Goal: Use online tool/utility: Use online tool/utility

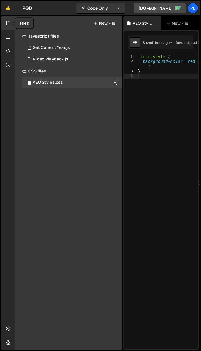
click at [6, 23] on icon at bounding box center [8, 23] width 5 height 6
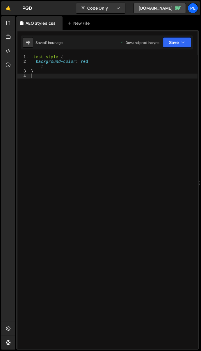
click at [76, 92] on div ".test-style { background-color : red ; }" at bounding box center [114, 207] width 168 height 304
paste textarea "border-radius: .5rem;"
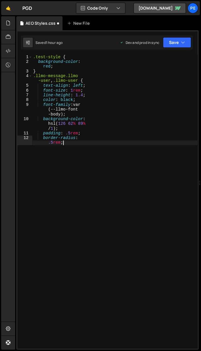
click at [50, 72] on div ".test-style { background-color : red ; } .llmo-message.llmo -user , .llmo-user …" at bounding box center [114, 209] width 165 height 308
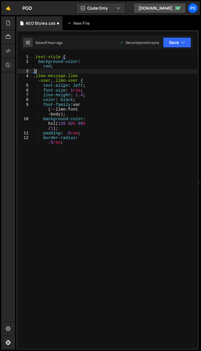
type textarea ".test-style { background-color: red;"
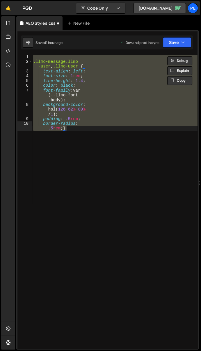
scroll to position [0, 4]
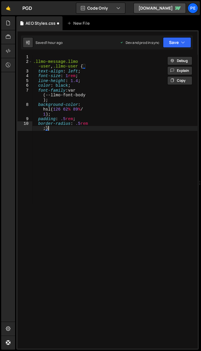
type textarea "border-radius: .5rem;}"
click at [49, 129] on div ".llmo-message.llmo -user , .llmo-user { text-align : left ; font-size : 1 rem ;…" at bounding box center [114, 209] width 165 height 308
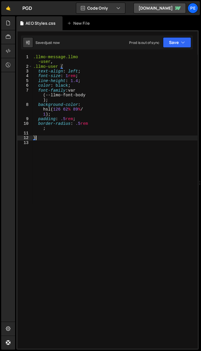
click at [38, 65] on div ".llmo-message.llmo -user , .llmo-user { text-align : left ; font-size : 1 rem ;…" at bounding box center [114, 209] width 165 height 308
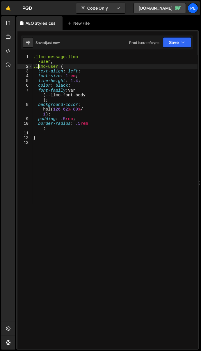
click at [72, 58] on div ".llmo-message.llmo -user , .llmo-user { text-align : left ; font-size : 1 rem ;…" at bounding box center [114, 209] width 165 height 308
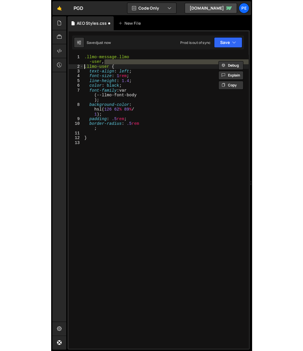
scroll to position [0, 2]
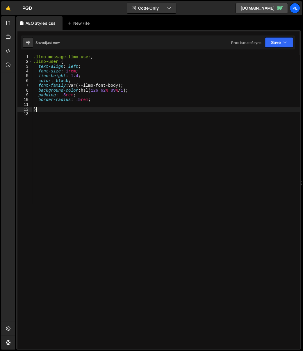
drag, startPoint x: 107, startPoint y: 109, endPoint x: 102, endPoint y: 93, distance: 16.9
click at [107, 109] on div ".llmo-message.llmo-user , .llmo-user { text-align : left ; font-size : 1 rem ; …" at bounding box center [166, 207] width 268 height 304
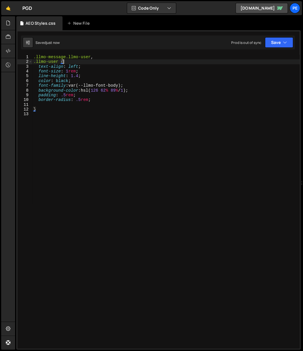
click at [102, 60] on div ".llmo-message.llmo-user , .llmo-user { text-align : left ; font-size : 1 rem ; …" at bounding box center [166, 207] width 268 height 304
click at [78, 101] on div ".llmo-message.llmo-user , .llmo-user { text-align : left ; font-size : 1 rem ; …" at bounding box center [166, 207] width 268 height 304
type textarea "border-radius: .5rem;"
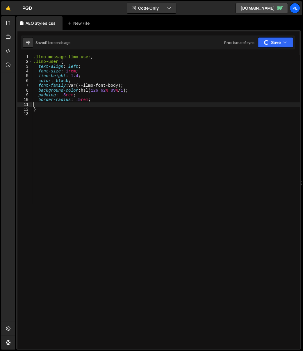
click at [77, 104] on div ".llmo-message.llmo-user , .llmo-user { text-align : left ; font-size : 1 rem ; …" at bounding box center [166, 207] width 268 height 304
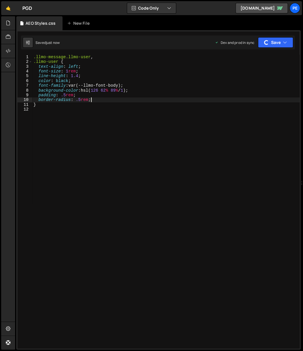
type textarea "border-radius: .5rem;"
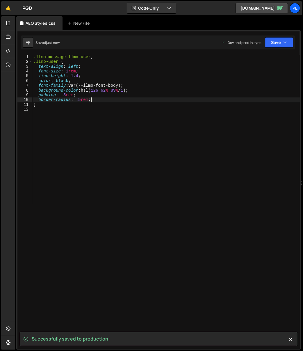
click at [54, 108] on div ".llmo-message.llmo-user , .llmo-user { text-align : left ; font-size : 1 rem ; …" at bounding box center [166, 207] width 268 height 304
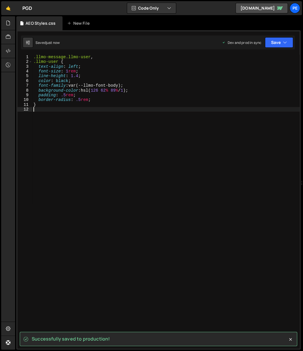
drag, startPoint x: 75, startPoint y: 129, endPoint x: 75, endPoint y: 126, distance: 2.9
click at [75, 129] on div ".llmo-message.llmo-user , .llmo-user { text-align : left ; font-size : 1 rem ; …" at bounding box center [166, 207] width 268 height 304
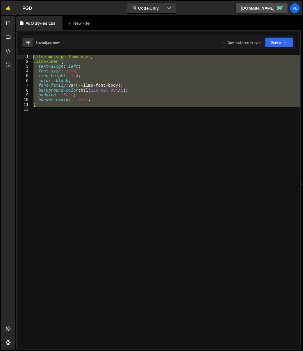
drag, startPoint x: 69, startPoint y: 113, endPoint x: 23, endPoint y: 53, distance: 76.1
click at [23, 53] on div "1 Type cmd + s to save your Javascript file. הההההההההההההההההההההההההההההההההה…" at bounding box center [158, 189] width 284 height 319
type textarea ".llmo-message.llmo-user, .llmo-user {"
click at [143, 128] on div ".llmo-message.llmo-user , .llmo-user { text-align : left ; font-size : 1 rem ; …" at bounding box center [166, 207] width 268 height 304
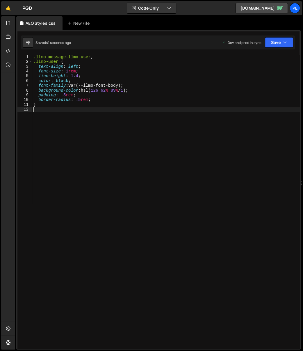
type textarea "}"
paste textarea
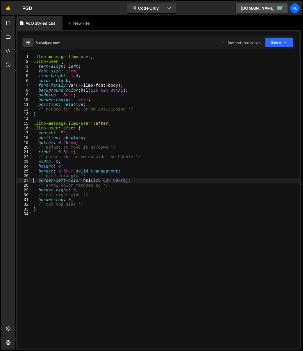
drag, startPoint x: 66, startPoint y: 157, endPoint x: 69, endPoint y: 157, distance: 3.5
click at [66, 157] on div ".llmo-message.llmo-user , .llmo-user { text-align : left ; font-size : 1 rem ; …" at bounding box center [166, 207] width 268 height 304
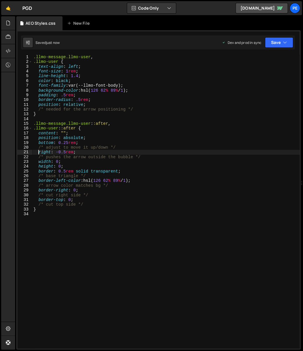
type textarea "/* adjust to move it up/down */"
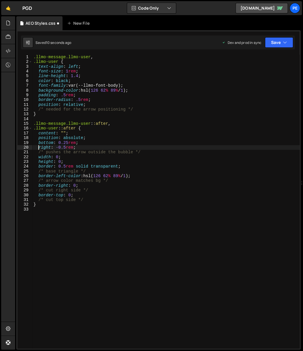
type textarea "/* pushes the arrow outside the bubble */"
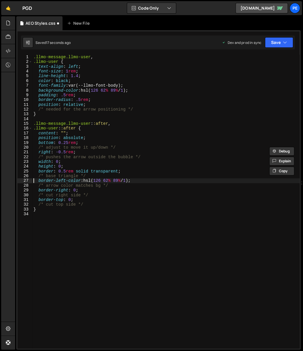
type textarea "/* arrow color matches bg */"
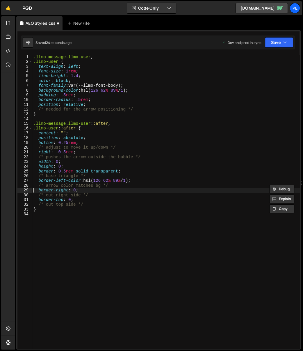
type textarea "/* arrow color matches bg */"
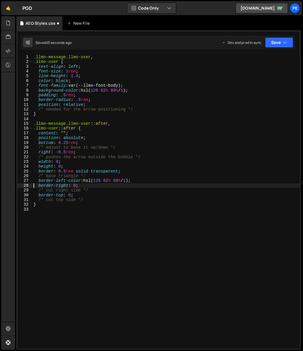
click at [103, 167] on div ".llmo-message.llmo-user , .llmo-user { text-align : left ; font-size : 1 rem ; …" at bounding box center [166, 207] width 268 height 304
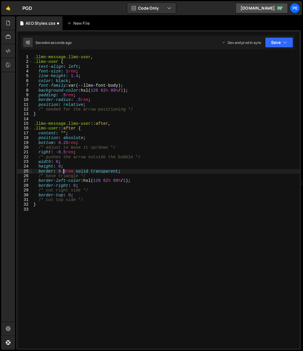
type textarea "/* base triangle */"
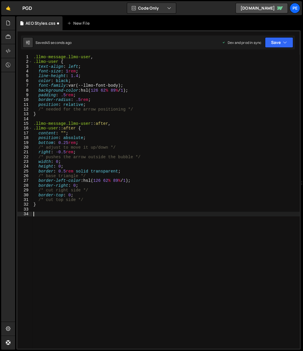
paste textarea ".llmo-message.llmo-ai, .llmo-ai"
type textarea ".llmo-message.llmo-ai, .llmo-ai"
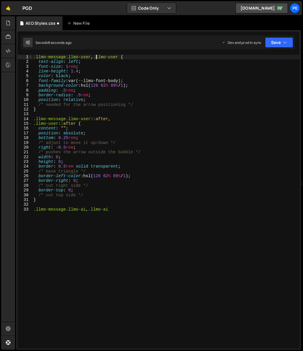
scroll to position [0, 4]
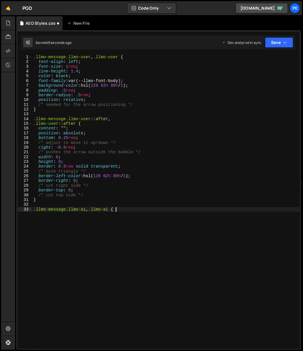
type textarea ".llmo-message.llmo-ai, .llmo-ai {}"
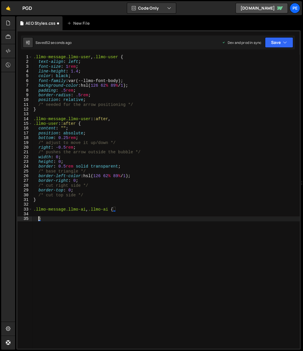
type textarea "}"
click at [158, 96] on div ".llmo-message.llmo-user , .llmo-user { text-align : left ; font-size : 1 rem ; …" at bounding box center [166, 207] width 268 height 304
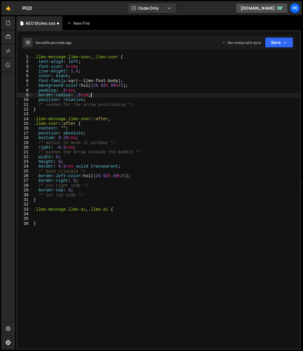
click at [156, 102] on div ".llmo-message.llmo-user , .llmo-user { text-align : left ; font-size : 1 rem ; …" at bounding box center [166, 207] width 268 height 304
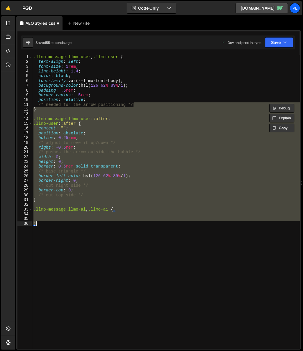
type textarea "/* needed for the arrow positioning */"
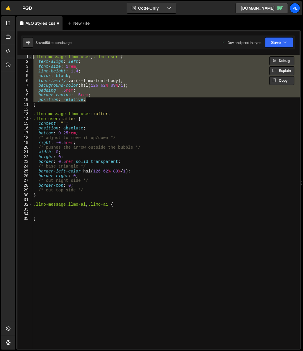
type textarea "text-align: left; font-size: 1rem;"
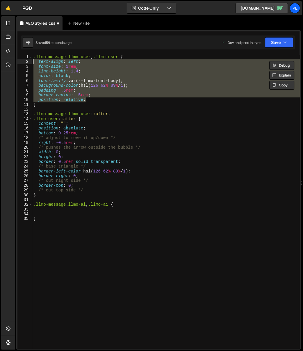
drag, startPoint x: 60, startPoint y: 212, endPoint x: 54, endPoint y: 211, distance: 6.2
click at [60, 212] on div ".llmo-message.llmo-user , .llmo-user { text-align : left ; font-size : 1 rem ; …" at bounding box center [166, 207] width 268 height 304
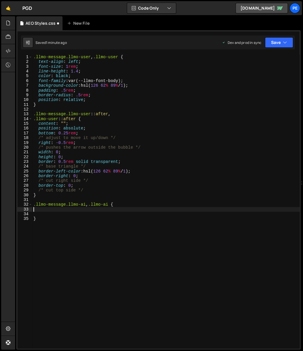
click at [41, 209] on div ".llmo-message.llmo-user , .llmo-user { text-align : left ; font-size : 1 rem ; …" at bounding box center [166, 207] width 268 height 304
paste textarea "position: relative;"
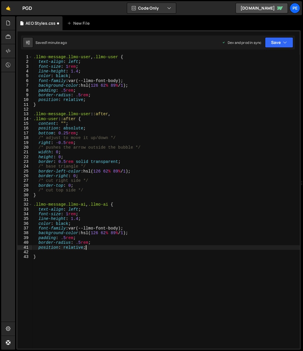
click at [138, 229] on div ".llmo-message.llmo-user , .llmo-user { text-align : left ; font-size : 1 rem ; …" at bounding box center [166, 207] width 268 height 304
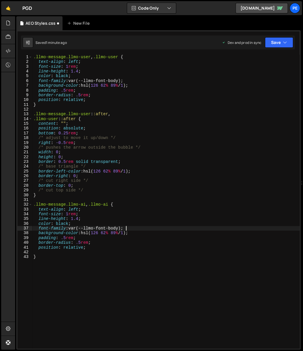
click at [61, 227] on div ".llmo-message.llmo-user , .llmo-user { text-align : left ; font-size : 1 rem ; …" at bounding box center [166, 207] width 268 height 304
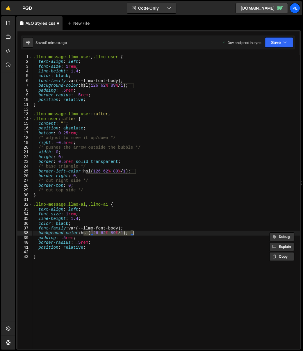
paste textarea "#ededed"
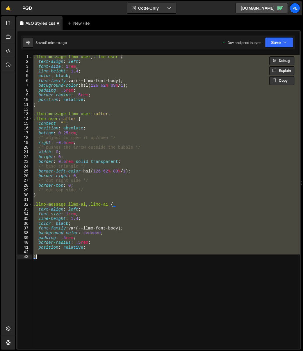
drag, startPoint x: 91, startPoint y: 271, endPoint x: 74, endPoint y: 258, distance: 21.1
click at [91, 271] on div ".llmo-message.llmo-user , .llmo-user { text-align : left ; font-size : 1 rem ; …" at bounding box center [165, 202] width 267 height 294
type textarea "}"
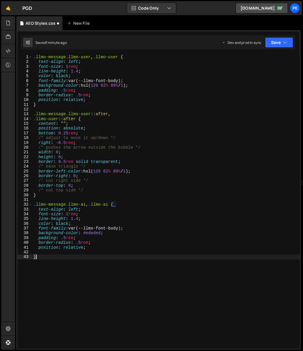
click at [70, 254] on div ".llmo-message.llmo-user , .llmo-user { text-align : left ; font-size : 1 rem ; …" at bounding box center [166, 207] width 268 height 304
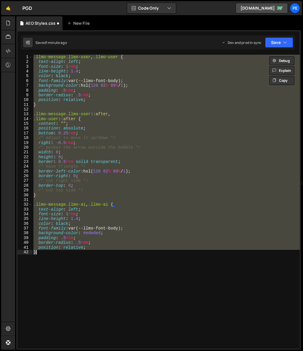
click at [92, 239] on div ".llmo-message.llmo-user , .llmo-user { text-align : left ; font-size : 1 rem ; …" at bounding box center [165, 202] width 267 height 294
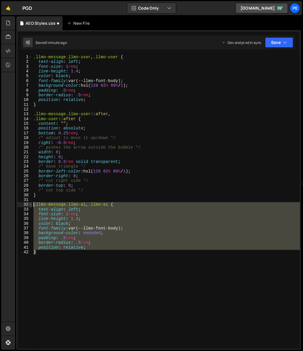
drag, startPoint x: 67, startPoint y: 259, endPoint x: 30, endPoint y: 204, distance: 66.0
click at [30, 204] on div "padding: .5rem; 1 2 3 4 5 6 7 8 9 10 11 12 13 14 15 16 17 18 19 20 21 22 23 24 …" at bounding box center [158, 202] width 282 height 294
type textarea ".llmo-message.llmo-ai, .llmo-ai { text-align: left;"
paste textarea
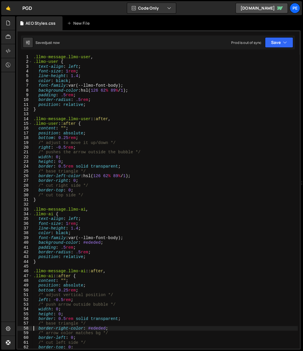
click at [98, 208] on div ".llmo-message.llmo-user , .llmo-user { text-align : left ; font-size : 1 rem ; …" at bounding box center [164, 207] width 265 height 304
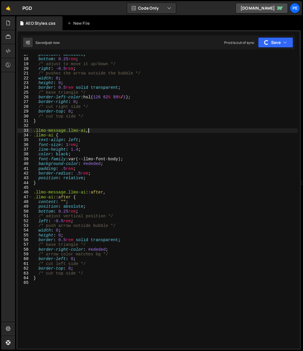
scroll to position [95, 0]
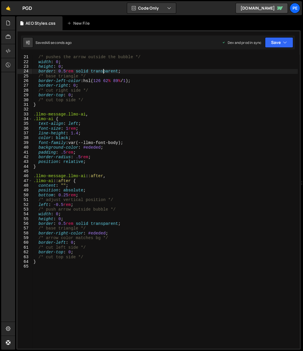
click at [103, 74] on div "right : -0.5 rem ; /* pushes the arrow outside the bubble */ width : 0 ; height…" at bounding box center [164, 202] width 265 height 304
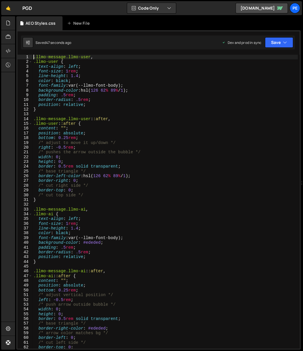
scroll to position [0, 0]
type textarea ".llmo-message.llmo-user,"
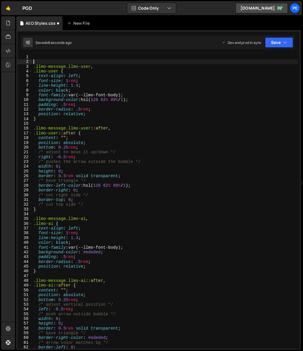
paste textarea ".llmo-message.llmo-ai, .llmo-ai"
type textarea ".llmo-message.llmo-ai, .llmo-ai {}"
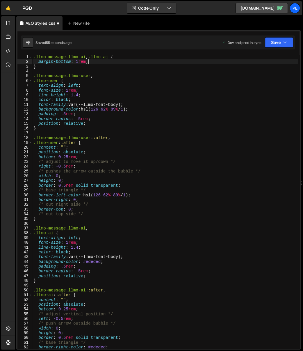
scroll to position [0, 1]
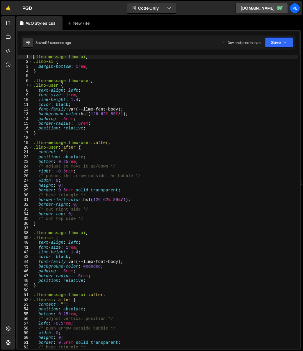
type textarea ".llmo-message.llmo-ai,"
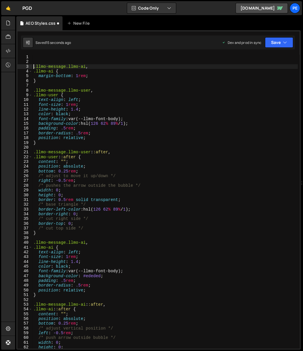
scroll to position [0, 0]
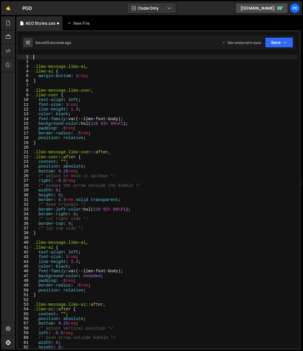
paste textarea "id="llmo-chat-button""
type textarea "#llmo-chat-button {}"
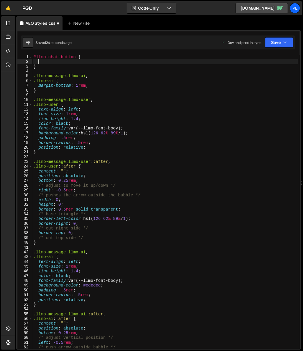
click at [60, 145] on div "#llmo-chat-button { } .llmo-message.llmo-ai , .llmo-ai { margin-bottom : 1 rem …" at bounding box center [164, 207] width 265 height 304
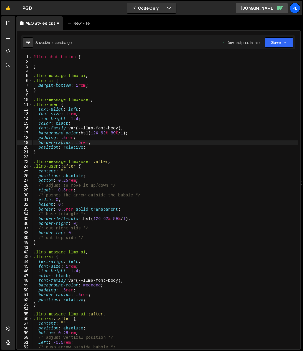
click at [60, 145] on div "#llmo-chat-button { } .llmo-message.llmo-ai , .llmo-ai { margin-bottom : 1 rem …" at bounding box center [164, 207] width 265 height 304
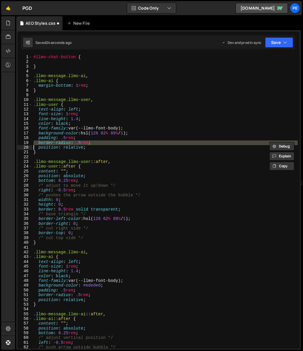
click at [60, 145] on div "#llmo-chat-button { } .llmo-message.llmo-ai , .llmo-ai { margin-bottom : 1 rem …" at bounding box center [164, 207] width 265 height 304
type textarea "border-radius: .5rem; position: relative;"
click at [47, 62] on div "#llmo-chat-button { } .llmo-message.llmo-ai , .llmo-ai { margin-bottom : 1 rem …" at bounding box center [164, 207] width 265 height 304
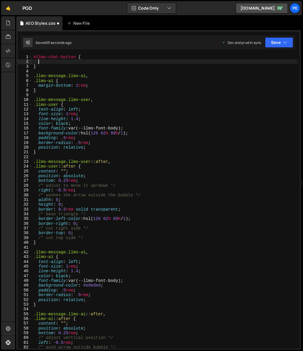
click at [34, 62] on div "#llmo-chat-button { } .llmo-message.llmo-ai , .llmo-ai { margin-bottom : 1 rem …" at bounding box center [164, 207] width 265 height 304
paste textarea
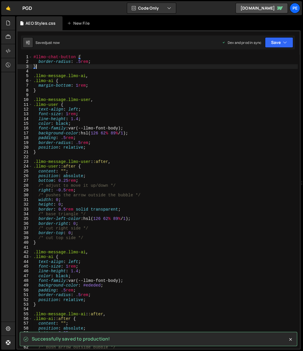
click at [73, 65] on div "#llmo-chat-button { border-radius : .5 rem ; } .llmo-message.llmo-ai , .llmo-ai…" at bounding box center [164, 207] width 265 height 304
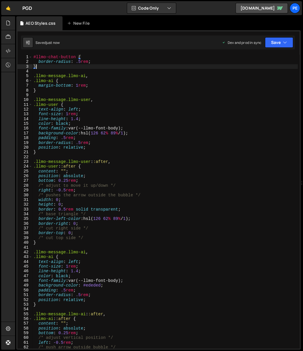
click at [65, 61] on div "#llmo-chat-button { border-radius : .5 rem ; } .llmo-message.llmo-ai , .llmo-ai…" at bounding box center [164, 207] width 265 height 304
type textarea "border-radius: .5rem;"
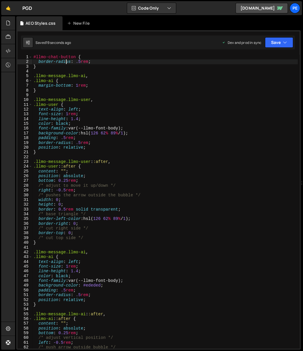
click at [56, 71] on div "#llmo-chat-button { border-radius : .5 rem ; } .llmo-message.llmo-ai , .llmo-ai…" at bounding box center [164, 207] width 265 height 304
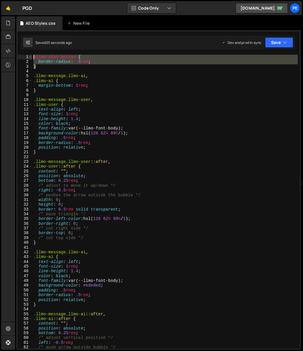
drag, startPoint x: 48, startPoint y: 68, endPoint x: 29, endPoint y: 57, distance: 21.9
click at [29, 58] on div "1 2 3 4 5 6 7 8 9 10 11 12 13 14 15 16 17 18 19 20 21 22 23 24 25 26 27 28 29 3…" at bounding box center [158, 202] width 282 height 294
type textarea "#llmo-chat-button { border-radius: .5rem;"
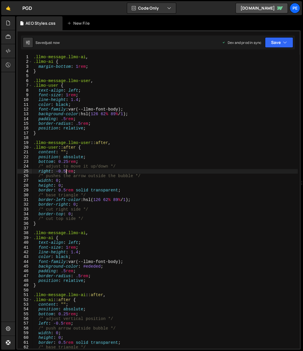
click at [67, 169] on div ".llmo-message.llmo-ai , .llmo-ai { margin-bottom : 1 rem ; } .llmo-message.llmo…" at bounding box center [164, 207] width 265 height 304
click at [65, 206] on div ".llmo-message.llmo-ai , .llmo-ai { margin-bottom : 1 rem ; } .llmo-message.llmo…" at bounding box center [164, 207] width 265 height 304
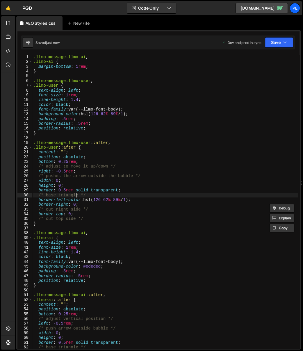
click at [75, 193] on div ".llmo-message.llmo-ai , .llmo-ai { margin-bottom : 1 rem ; } .llmo-message.llmo…" at bounding box center [164, 207] width 265 height 304
click at [71, 95] on div ".llmo-message.llmo-ai , .llmo-ai { margin-bottom : 1 rem ; } .llmo-message.llmo…" at bounding box center [164, 207] width 265 height 304
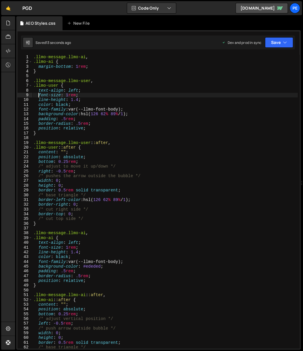
click at [52, 117] on div ".llmo-message.llmo-ai , .llmo-ai { margin-bottom : 1 rem ; } .llmo-message.llmo…" at bounding box center [164, 207] width 265 height 304
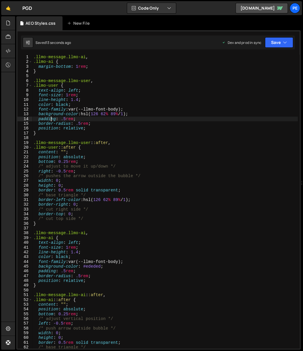
scroll to position [79, 0]
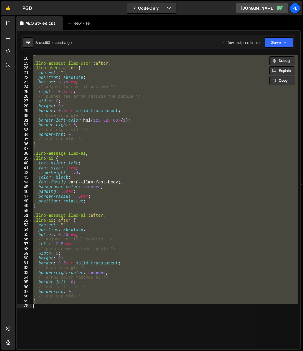
click at [154, 196] on div "} .llmo-message.llmo-user : :after , .llmo-user : :after { content : " " ; posi…" at bounding box center [164, 202] width 265 height 294
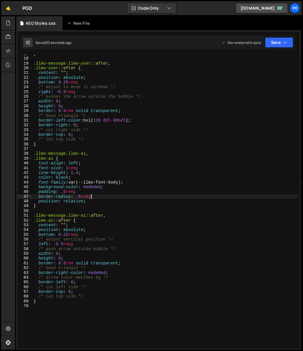
type textarea "}"
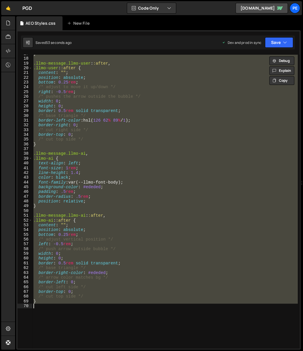
paste textarea
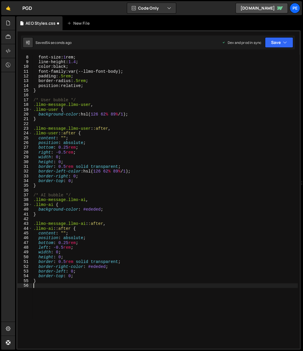
scroll to position [0, 0]
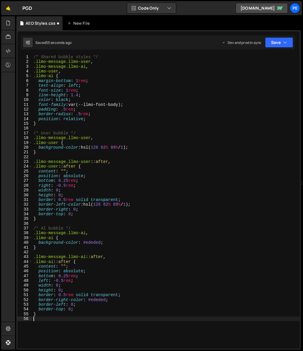
type textarea "}"
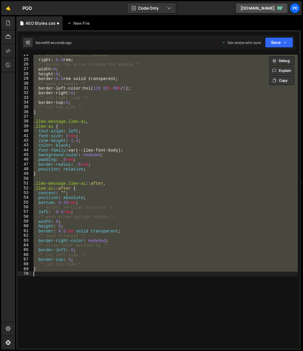
scroll to position [0, 0]
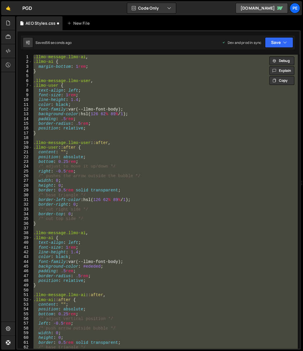
paste textarea
click at [143, 104] on div ".llmo-message.llmo-ai , .llmo-ai { margin-bottom : 1 rem ; } .llmo-message.llmo…" at bounding box center [164, 202] width 265 height 294
type textarea "color: black;"
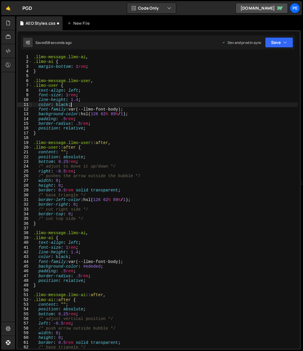
paste textarea
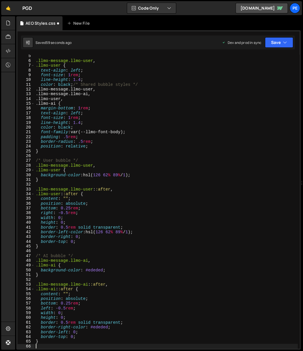
type textarea "color: black;"
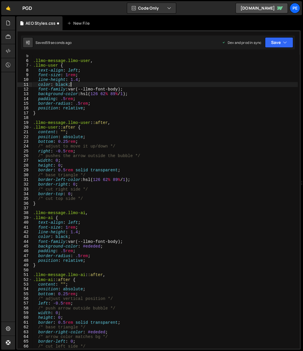
paste textarea
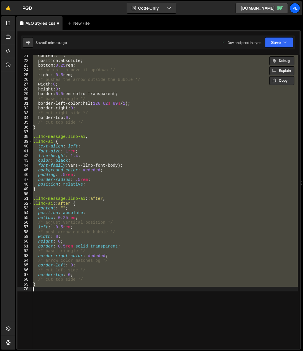
scroll to position [0, 0]
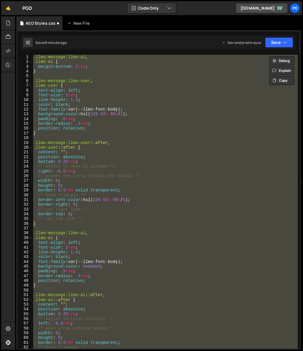
click at [85, 79] on div ".llmo-message.llmo-ai , .llmo-ai { margin-bottom : 1 rem ; } .llmo-message.llmo…" at bounding box center [164, 202] width 265 height 294
type textarea ".llmo-message.llmo-user,"
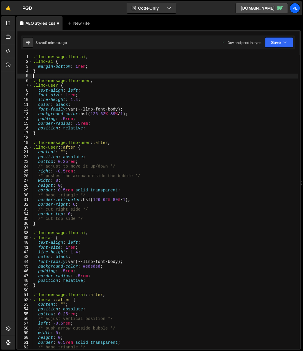
type textarea "}"
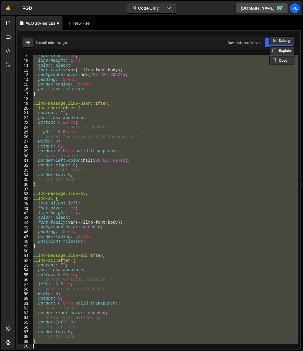
scroll to position [39, 0]
paste textarea
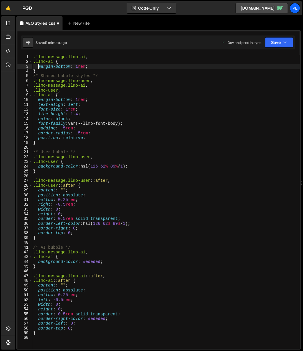
type textarea "}"
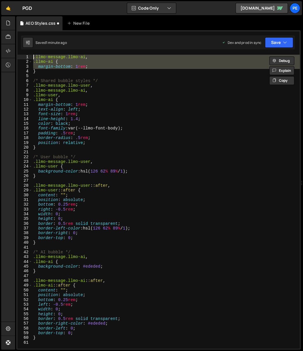
type textarea "}"
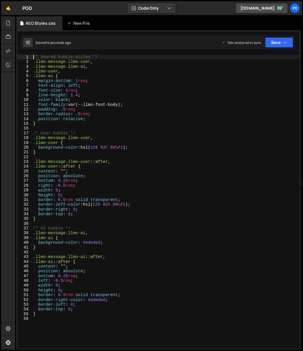
click at [96, 139] on div "/* Shared bubble styles */ .llmo-message.llmo-user , .llmo-message.llmo-ai , .l…" at bounding box center [166, 207] width 268 height 304
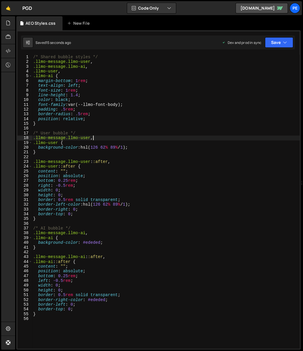
click at [66, 248] on div "/* Shared bubble styles */ .llmo-message.llmo-user , .llmo-message.llmo-ai , .l…" at bounding box center [166, 207] width 268 height 304
type textarea "}"
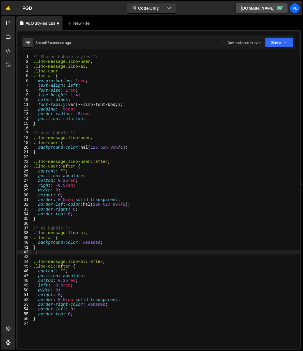
paste textarea "ai-icon"
type textarea ","
paste textarea "ai-icon"
type textarea ".ai-icon {}"
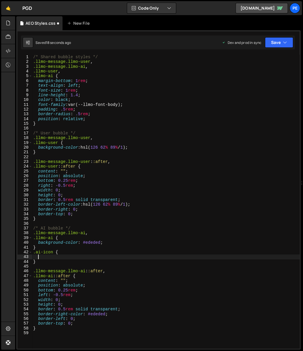
scroll to position [0, 0]
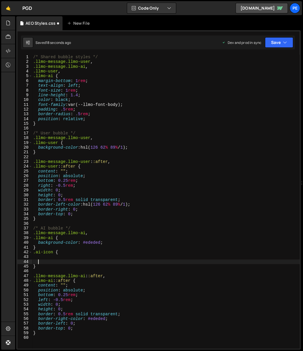
type textarea "}"
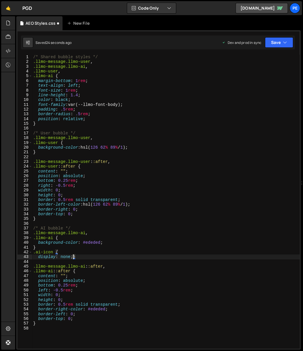
type textarea "display: none;"
type textarea "display: none;}"
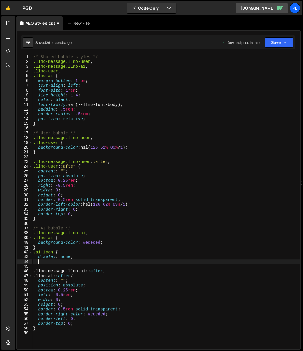
type textarea "display: none;}"
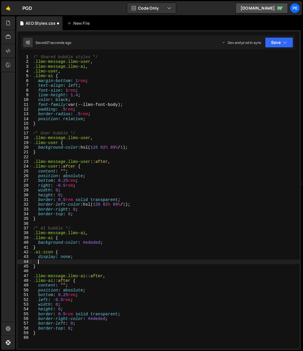
type textarea "display: none;"
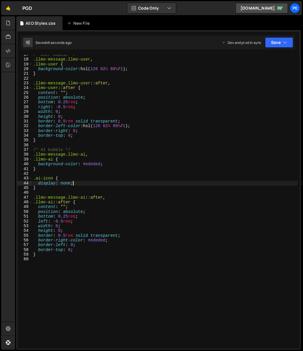
click at [55, 277] on div "/* User bubble */ .llmo-message.llmo-user , .llmo-user { background-color : hsl…" at bounding box center [165, 204] width 266 height 304
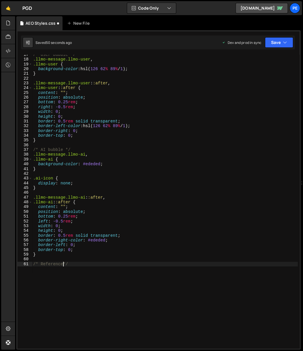
scroll to position [0, 3]
type textarea "/* References */"
paste textarea ".llmo-message-references"
type textarea ".llmo-message-references {}"
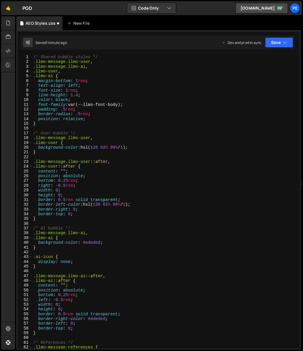
drag, startPoint x: 76, startPoint y: 95, endPoint x: 89, endPoint y: 94, distance: 12.3
click at [76, 95] on div "/* Shared bubble styles */ .llmo-message.llmo-user , .llmo-message.llmo-ai , .l…" at bounding box center [165, 207] width 266 height 304
click at [66, 238] on div "/* Shared bubble styles */ .llmo-message.llmo-user , .llmo-message.llmo-ai , .l…" at bounding box center [165, 207] width 266 height 304
click at [46, 126] on div "/* Shared bubble styles */ .llmo-message.llmo-user , .llmo-message.llmo-ai , .l…" at bounding box center [165, 207] width 266 height 304
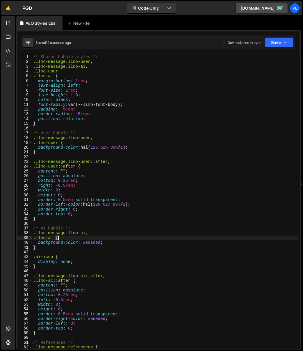
type textarea "}"
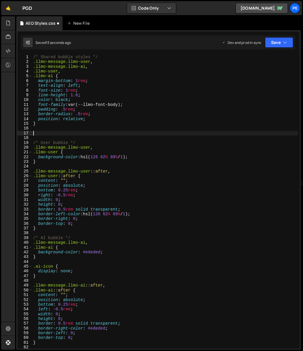
type textarea "/*"
paste textarea "llmo-markdown"
type textarea "llmo-markdown"
paste textarea "llmo-markdown"
type textarea ".llmo-markdown {}"
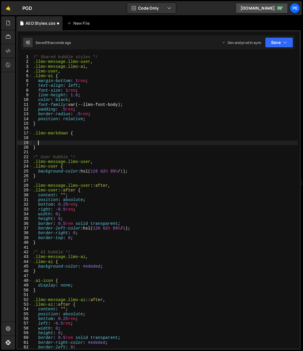
type textarea "}"
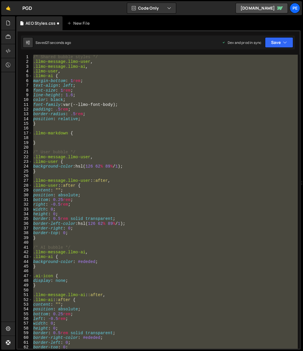
click at [42, 140] on div "/* Shared bubble styles */ .llmo-message.llmo-user , .llmo-message.llmo-ai , .l…" at bounding box center [164, 202] width 265 height 294
type textarea "}"
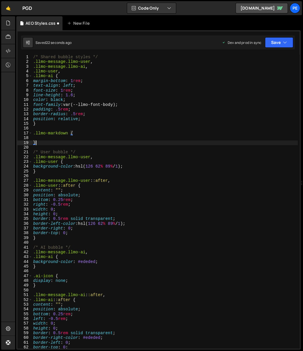
click at [41, 138] on div "/* Shared bubble styles */ .llmo-message.llmo-user , .llmo-message.llmo-ai , .l…" at bounding box center [165, 207] width 266 height 304
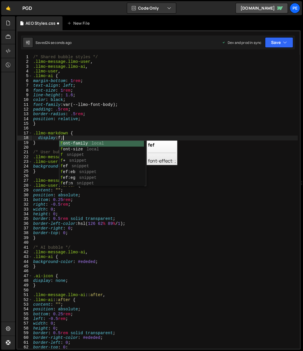
scroll to position [0, 2]
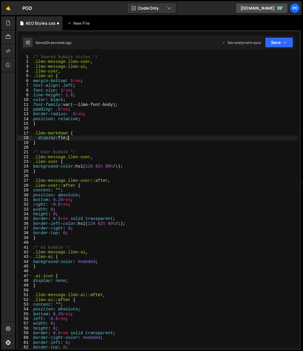
type textarea "display: flex;"
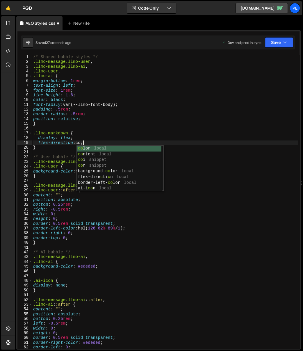
scroll to position [0, 3]
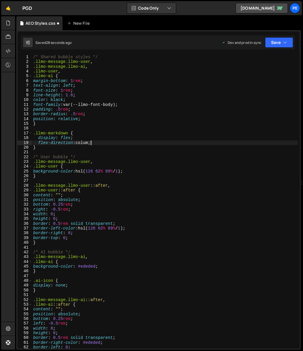
type textarea "flex-direction: column;"
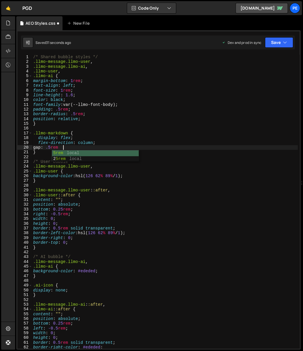
scroll to position [0, 2]
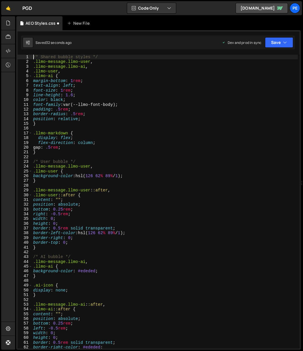
type textarea "/* Shared bubble styles */"
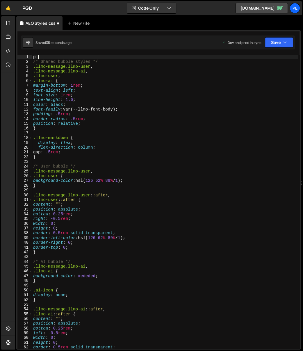
scroll to position [0, 0]
type textarea "p {}"
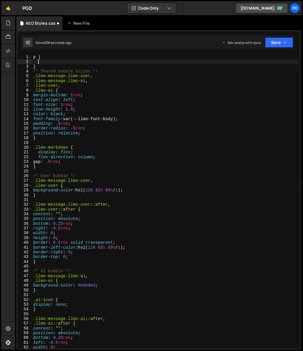
type textarea "}"
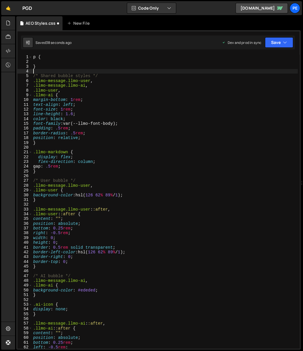
type textarea "}"
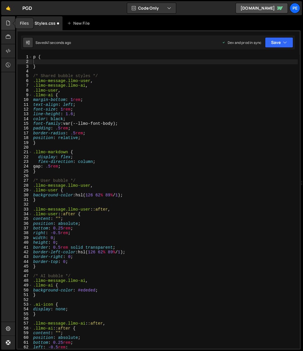
click at [6, 20] on icon at bounding box center [8, 23] width 5 height 6
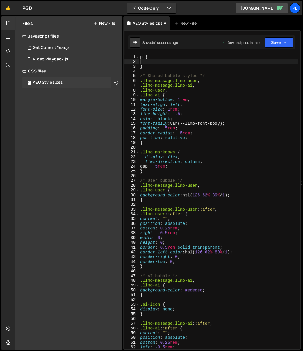
click at [116, 83] on icon at bounding box center [116, 83] width 4 height 6
type input "AEO Styles"
radio input "false"
radio input "true"
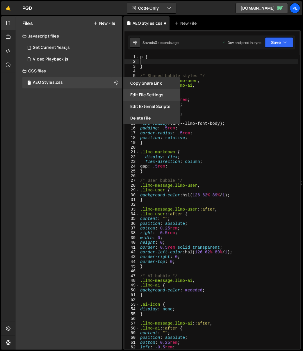
click at [153, 95] on button "Edit File Settings" at bounding box center [151, 95] width 57 height 12
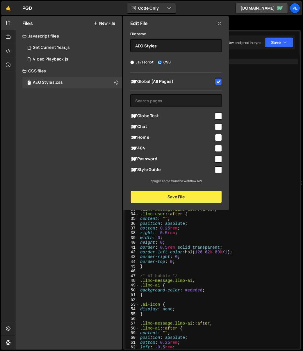
click at [201, 81] on input "checkbox" at bounding box center [218, 81] width 7 height 7
checkbox input "false"
click at [201, 116] on input "checkbox" at bounding box center [218, 116] width 7 height 7
click at [201, 113] on input "checkbox" at bounding box center [218, 116] width 7 height 7
checkbox input "false"
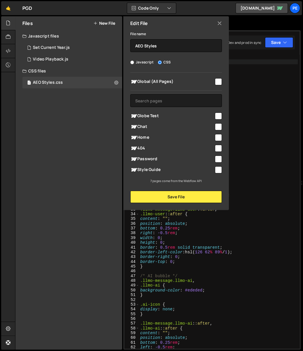
click at [201, 81] on input "checkbox" at bounding box center [218, 81] width 7 height 7
checkbox input "true"
click at [188, 202] on button "Save File" at bounding box center [176, 197] width 92 height 12
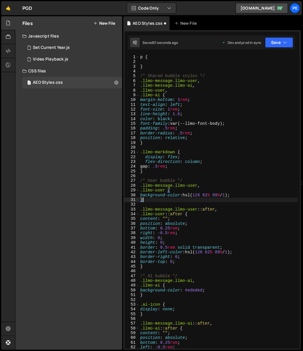
click at [185, 198] on div "p { } /* Shared bubble styles */ .llmo-message.llmo-user , .llmo-message.llmo-a…" at bounding box center [272, 207] width 266 height 304
click at [162, 65] on div "p { } /* Shared bubble styles */ .llmo-message.llmo-user , .llmo-message.llmo-a…" at bounding box center [272, 207] width 266 height 304
click at [172, 82] on div "p { } /* Shared bubble styles */ .llmo-message.llmo-user , .llmo-message.llmo-a…" at bounding box center [272, 207] width 266 height 304
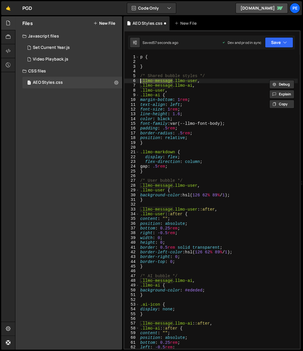
type textarea "/* Shared bubble styles */"
type textarea "}"
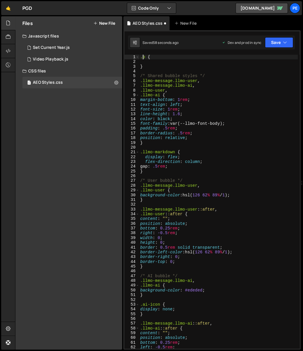
paste textarea ".llmo-message"
type textarea "p.llmo-message {"
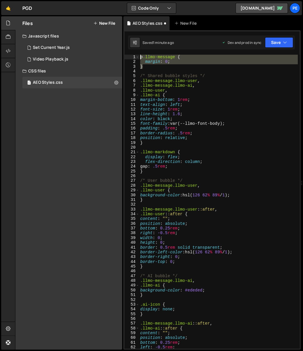
drag, startPoint x: 146, startPoint y: 66, endPoint x: 131, endPoint y: 52, distance: 20.8
click at [131, 52] on div "1 Type cmd + s to save your Javascript file. הההההההההההההההההההההההההההההההההה…" at bounding box center [211, 189] width 177 height 319
type textarea "p.llmo-message { margin: 0;"
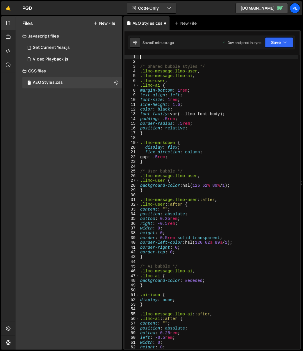
scroll to position [0, 0]
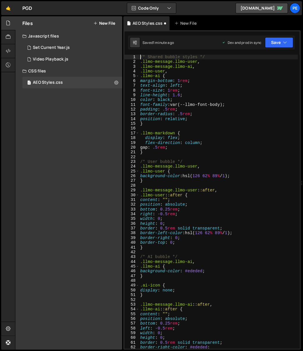
click at [170, 125] on div "/* Shared bubble styles */ .llmo-message.llmo-user , .llmo-message.llmo-ai , .l…" at bounding box center [272, 207] width 266 height 304
type textarea "}"
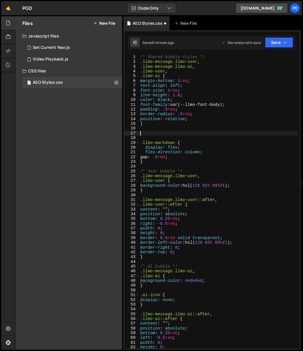
paste textarea "}"
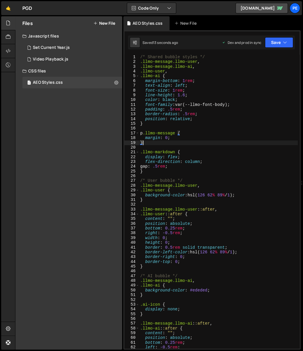
click at [147, 133] on div "/* Shared bubble styles */ .llmo-message.llmo-user , .llmo-message.llmo-ai , .l…" at bounding box center [272, 207] width 266 height 304
drag, startPoint x: 173, startPoint y: 110, endPoint x: 189, endPoint y: 106, distance: 17.0
click at [173, 110] on div "/* Shared bubble styles */ .llmo-message.llmo-user , .llmo-message.llmo-ai , .l…" at bounding box center [272, 207] width 266 height 304
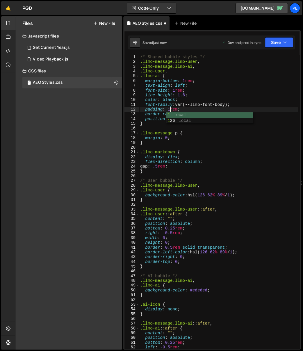
scroll to position [0, 2]
drag, startPoint x: 178, startPoint y: 166, endPoint x: 181, endPoint y: 164, distance: 3.8
click at [178, 166] on div "/* Shared bubble styles */ .llmo-message.llmo-user , .llmo-message.llmo-ai , .l…" at bounding box center [272, 207] width 266 height 304
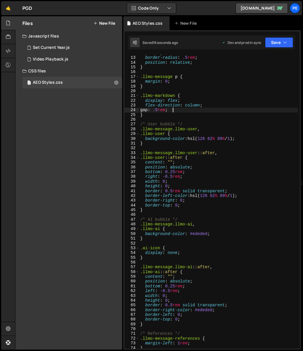
scroll to position [121, 0]
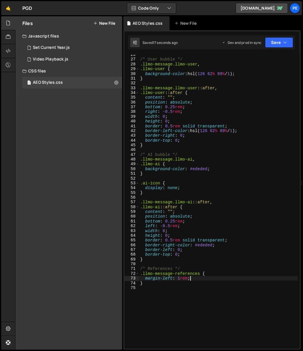
click at [199, 278] on div "/* User bubble */ .llmo-message.llmo-user , .llmo-user { background-color : hsl…" at bounding box center [272, 204] width 266 height 304
type textarea "margin-left: 1rem;"
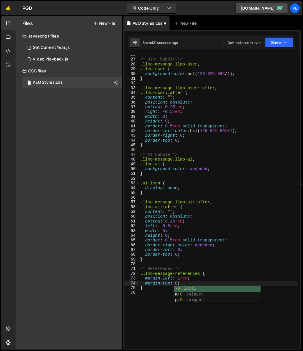
scroll to position [0, 2]
type textarea "margin-top: 0;"
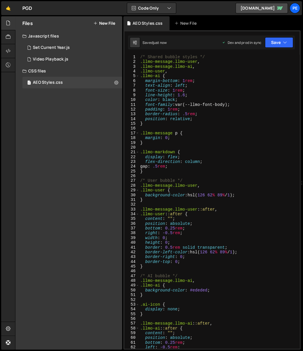
scroll to position [0, 0]
click at [171, 129] on div "/* Shared bubble styles */ .llmo-message.llmo-user , .llmo-message.llmo-ai , .l…" at bounding box center [272, 207] width 266 height 304
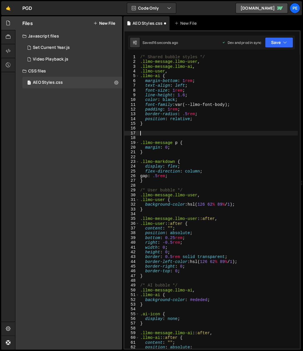
type textarea ","
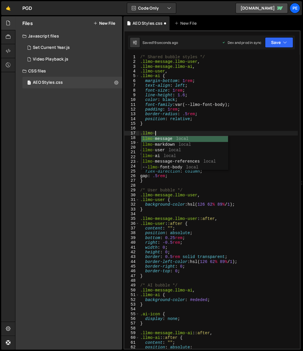
scroll to position [0, 1]
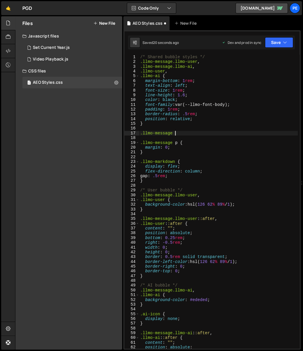
type textarea ".llmo-message {}"
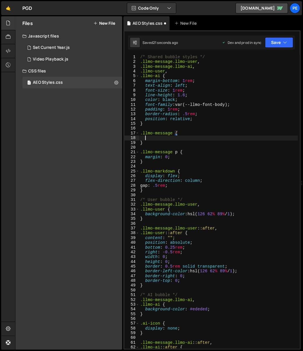
scroll to position [0, 0]
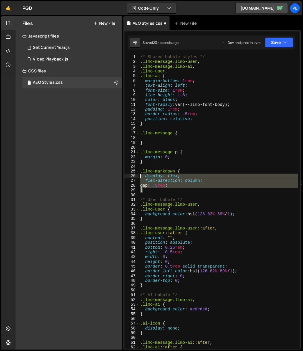
drag, startPoint x: 186, startPoint y: 188, endPoint x: 111, endPoint y: 176, distance: 75.7
click at [111, 176] on div "Files New File Javascript files 1 Set Current Year.js 0 1 Video Playback.js 0 C…" at bounding box center [159, 183] width 288 height 334
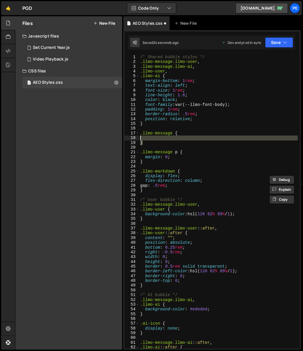
drag, startPoint x: 143, startPoint y: 144, endPoint x: 136, endPoint y: 138, distance: 9.7
click at [136, 138] on div "display: flex; flex-direction: column; 1 2 3 4 5 6 7 8 9 10 11 12 13 14 15 16 1…" at bounding box center [211, 202] width 175 height 294
paste textarea
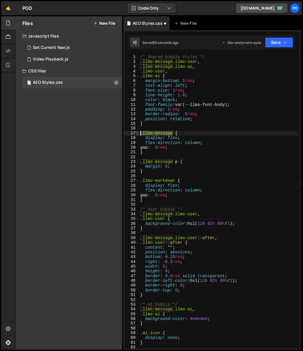
drag, startPoint x: 165, startPoint y: 132, endPoint x: 135, endPoint y: 133, distance: 29.4
click at [135, 133] on div "} 1 2 3 4 5 6 7 8 9 10 11 12 13 14 15 16 17 18 19 20 21 22 23 24 25 26 27 28 29…" at bounding box center [211, 202] width 175 height 294
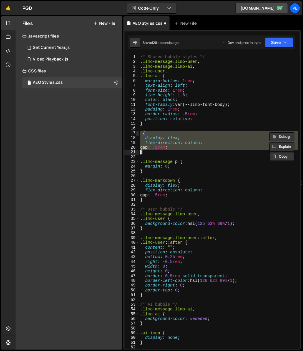
type textarea "}"
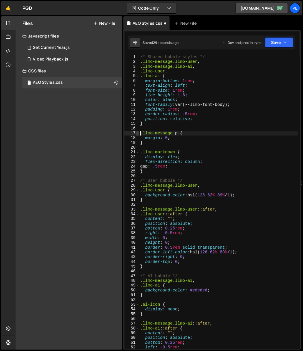
type textarea "}"
paste textarea ".llmo-message"
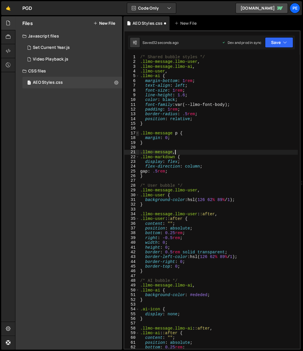
scroll to position [0, 2]
click at [181, 171] on div "/* Shared bubble styles */ .llmo-message.llmo-user , .llmo-message.llmo-ai , .l…" at bounding box center [272, 207] width 266 height 304
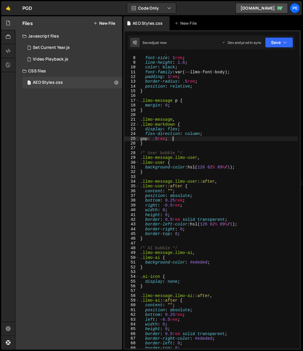
scroll to position [81, 0]
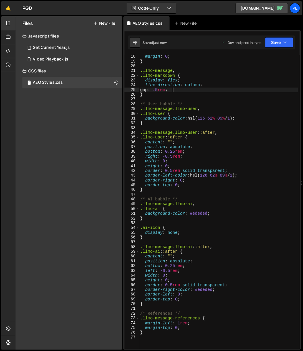
click at [167, 327] on div "margin : 0 ; } .llmo-message , .llmo-markdown { display : flex ; flex-direction…" at bounding box center [272, 206] width 266 height 304
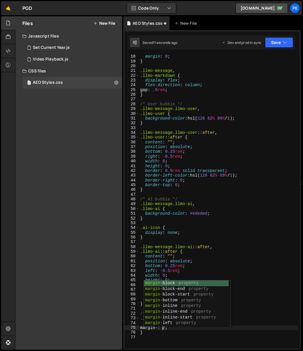
scroll to position [0, 2]
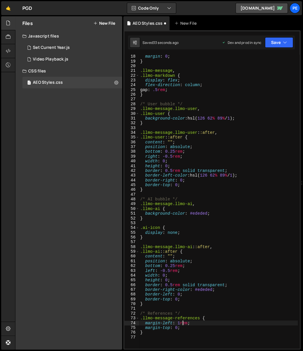
click at [184, 321] on div "margin : 0 ; } .llmo-message , .llmo-markdown { display : flex ; flex-direction…" at bounding box center [272, 206] width 266 height 304
paste textarea "llmo-message-references)"
click at [199, 315] on div "margin : 0 ; } .llmo-message , .llmo-markdown { display : flex ; flex-direction…" at bounding box center [272, 206] width 266 height 304
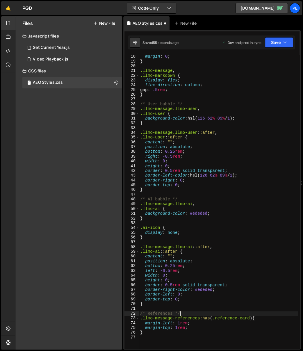
scroll to position [0, 3]
click at [193, 324] on div "margin : 0 ; } .llmo-message , .llmo-markdown { display : flex ; flex-direction…" at bounding box center [272, 206] width 266 height 304
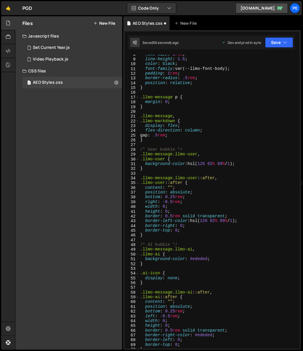
scroll to position [3, 0]
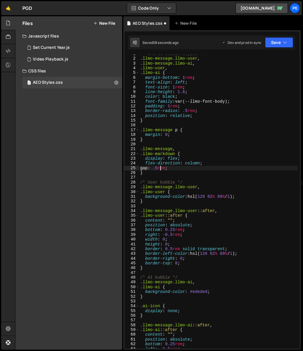
click at [161, 169] on div "/* Shared bubble styles */ .llmo-message.llmo-user , .llmo-message.llmo-ai , .l…" at bounding box center [272, 203] width 266 height 304
click at [158, 170] on div "/* Shared bubble styles */ .llmo-message.llmo-user , .llmo-message.llmo-ai , .l…" at bounding box center [272, 203] width 266 height 304
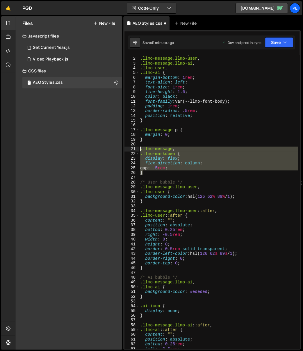
drag, startPoint x: 155, startPoint y: 171, endPoint x: 136, endPoint y: 148, distance: 30.1
click at [136, 148] on div "gap: .5rem; 1 2 3 4 5 6 7 8 9 10 11 12 13 14 15 16 17 18 19 20 21 22 23 24 25 2…" at bounding box center [211, 202] width 175 height 294
click at [167, 153] on div "/* Shared bubble styles */ .llmo-message.llmo-user , .llmo-message.llmo-ai , .l…" at bounding box center [218, 202] width 158 height 294
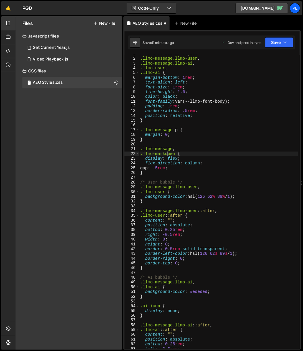
click at [176, 168] on div "/* Shared bubble styles */ .llmo-message.llmo-user , .llmo-message.llmo-ai , .l…" at bounding box center [272, 203] width 266 height 304
drag, startPoint x: 176, startPoint y: 157, endPoint x: 179, endPoint y: 158, distance: 3.0
click at [176, 157] on div "/* Shared bubble styles */ .llmo-message.llmo-user , .llmo-message.llmo-ai , .l…" at bounding box center [272, 203] width 266 height 304
type textarea ".llmo-message,"
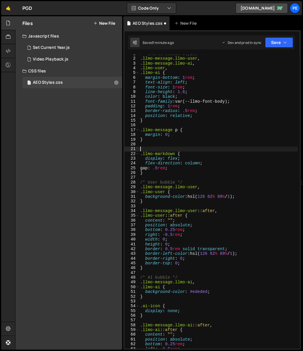
type textarea ".llmo-markdown {"
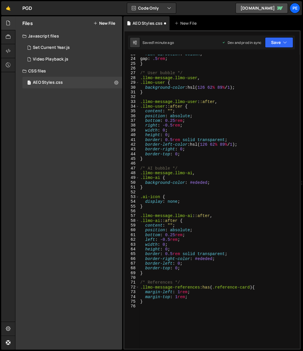
scroll to position [212, 0]
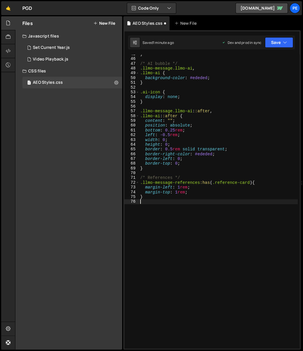
click at [201, 205] on div "} /* AI bubble */ .llmo-message.llmo-ai , .llmo-ai { background-color : #ededed…" at bounding box center [272, 204] width 266 height 304
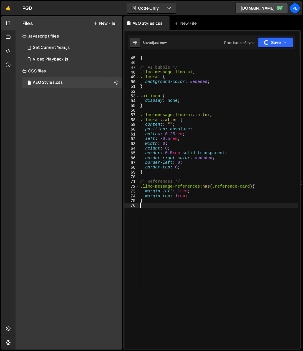
drag, startPoint x: 189, startPoint y: 170, endPoint x: 189, endPoint y: 175, distance: 5.0
click at [189, 170] on div "border-top : 0 ; } /* AI bubble */ .llmo-message.llmo-ai , .llmo-ai { backgroun…" at bounding box center [272, 203] width 266 height 304
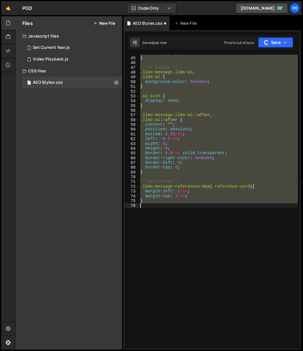
click at [178, 198] on div "border-top : 0 ; } /* AI bubble */ .llmo-message.llmo-ai , .llmo-ai { backgroun…" at bounding box center [272, 203] width 266 height 304
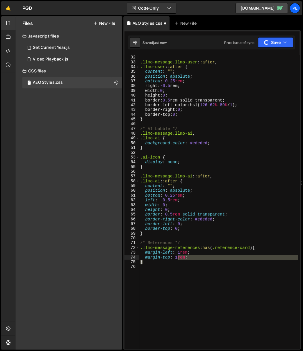
scroll to position [0, 0]
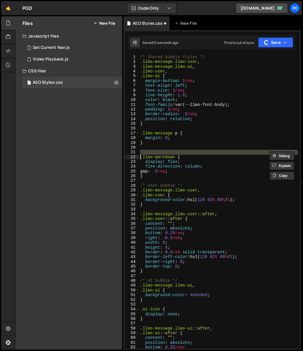
type textarea ".llmo-message,"
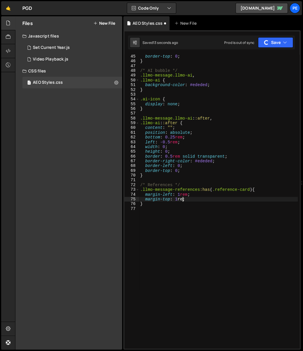
type textarea "margin-top: 1rem;"
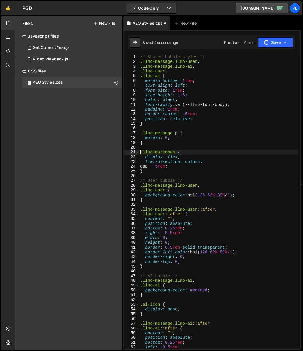
type textarea "}"
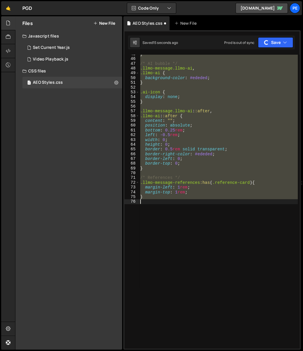
click at [201, 216] on div "} /* AI bubble */ .llmo-message.llmo-ai , .llmo-ai { background-color : #ededed…" at bounding box center [218, 202] width 158 height 294
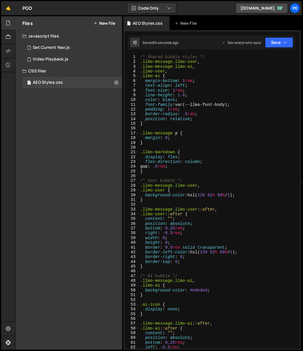
scroll to position [89, 0]
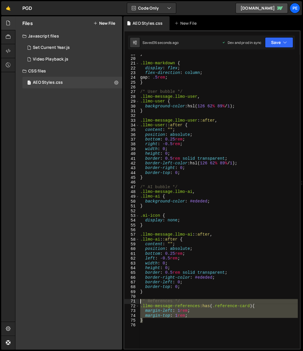
drag, startPoint x: 148, startPoint y: 318, endPoint x: 131, endPoint y: 300, distance: 24.9
click at [131, 300] on div "19 20 21 22 23 24 25 26 27 28 29 30 31 32 33 34 35 36 37 38 39 40 41 42 43 44 4…" at bounding box center [211, 202] width 175 height 294
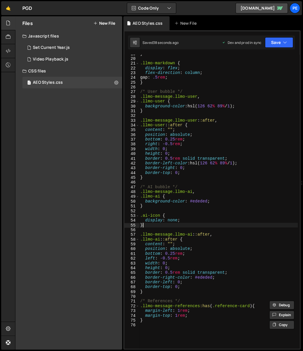
drag, startPoint x: 214, startPoint y: 226, endPoint x: 208, endPoint y: 221, distance: 7.2
click at [201, 226] on div "} .llmo-markdown { display : flex ; flex-direction : column ; gap : .5 rem ; } …" at bounding box center [272, 203] width 266 height 304
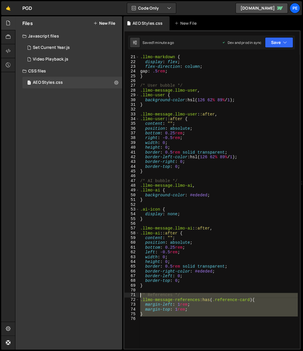
drag, startPoint x: 159, startPoint y: 324, endPoint x: 131, endPoint y: 292, distance: 42.5
click at [131, 292] on div "} 20 21 22 23 24 25 26 27 28 29 30 31 32 33 34 35 36 37 38 39 40 41 42 43 44 45…" at bounding box center [211, 202] width 175 height 294
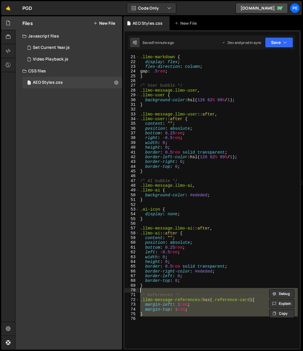
drag, startPoint x: 180, startPoint y: 214, endPoint x: 184, endPoint y: 231, distance: 17.3
click at [180, 214] on div ".llmo-markdown { display : flex ; flex-direction : column ; gap : .5 rem ; } /*…" at bounding box center [272, 202] width 266 height 304
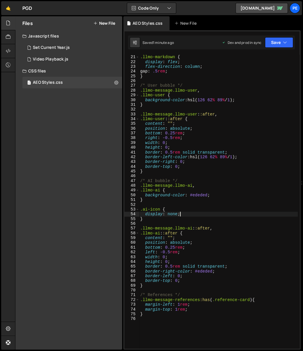
click at [183, 302] on div ".llmo-markdown { display : flex ; flex-direction : column ; gap : .5 rem ; } /*…" at bounding box center [272, 202] width 266 height 304
drag, startPoint x: 196, startPoint y: 304, endPoint x: 196, endPoint y: 311, distance: 6.4
click at [195, 304] on div ".llmo-markdown { display : flex ; flex-direction : column ; gap : .5 rem ; } /*…" at bounding box center [272, 202] width 266 height 304
drag, startPoint x: 200, startPoint y: 300, endPoint x: 140, endPoint y: 301, distance: 59.6
click at [140, 301] on div ".llmo-markdown { display : flex ; flex-direction : column ; gap : .5 rem ; } /*…" at bounding box center [272, 202] width 266 height 304
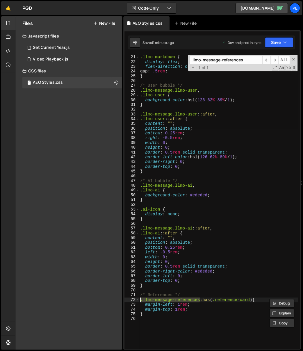
click at [172, 302] on div ".llmo-markdown { display : flex ; flex-direction : column ; gap : .5 rem ; } /*…" at bounding box center [218, 202] width 158 height 294
drag, startPoint x: 201, startPoint y: 299, endPoint x: 135, endPoint y: 297, distance: 66.3
click at [140, 299] on div ".llmo-markdown { display : flex ; flex-direction : column ; gap : .5 rem ; } /*…" at bounding box center [272, 202] width 266 height 304
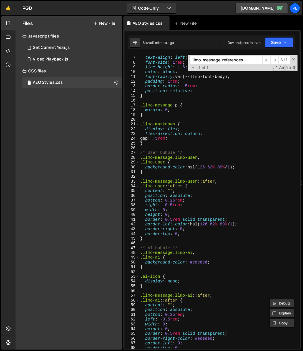
scroll to position [99, 0]
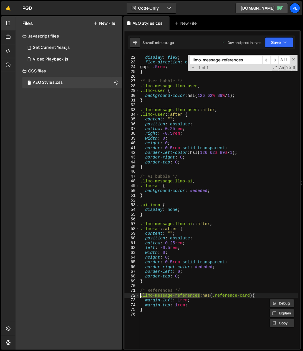
click at [181, 288] on div ".llmo-markdown { display : flex ; flex-direction : column ; gap : .5 rem ; } /*…" at bounding box center [272, 202] width 266 height 304
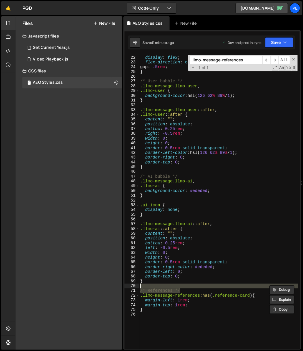
type textarea "/* References */"
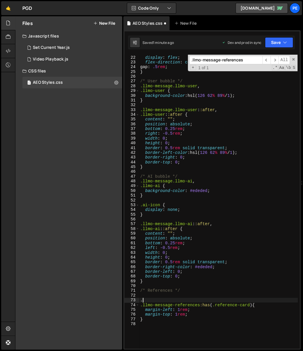
paste textarea ".llmo-message-references"
type textarea "."
paste textarea ".llmo-message-references"
type textarea ".llmo-message-references {}"
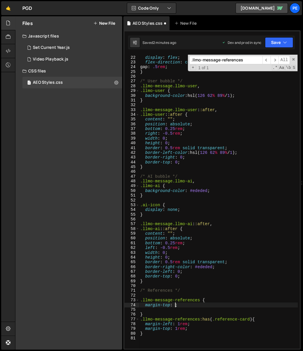
scroll to position [0, 2]
type textarea "margin-top: 0;"
drag, startPoint x: 295, startPoint y: 60, endPoint x: 289, endPoint y: 63, distance: 6.2
click at [201, 60] on span at bounding box center [293, 59] width 4 height 4
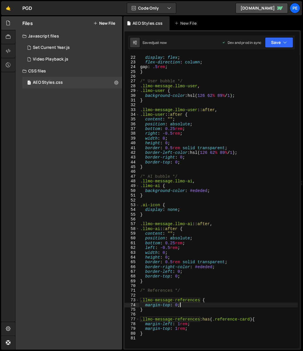
drag, startPoint x: 191, startPoint y: 197, endPoint x: 194, endPoint y: 194, distance: 4.1
click at [191, 197] on div ".llmo-markdown { display : flex ; flex-direction : column ; gap : .5 rem ; } /*…" at bounding box center [272, 202] width 266 height 304
type textarea "}"
